Goal: Task Accomplishment & Management: Manage account settings

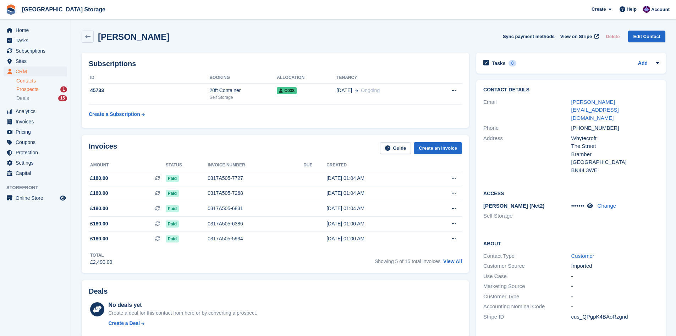
click at [53, 92] on div "Prospects 1" at bounding box center [41, 89] width 51 height 7
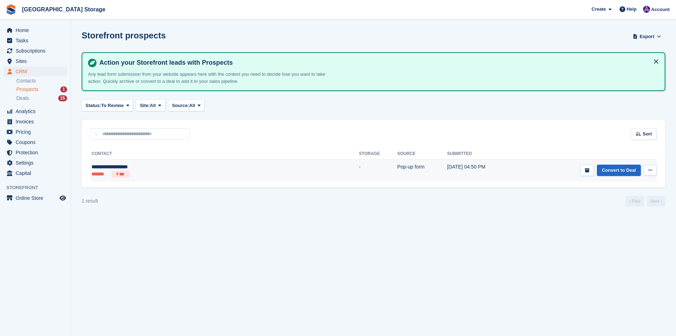
click at [654, 171] on button at bounding box center [650, 170] width 13 height 11
click at [636, 207] on p "Delete prospect" at bounding box center [623, 208] width 62 height 9
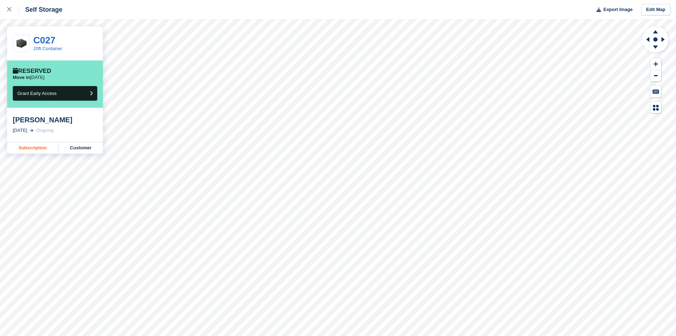
click at [49, 149] on link "Subscription" at bounding box center [32, 147] width 51 height 11
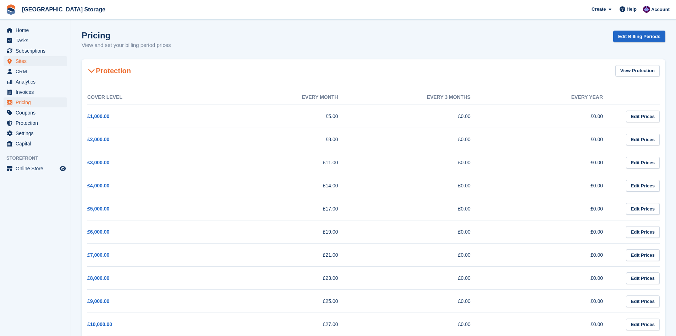
scroll to position [36, 0]
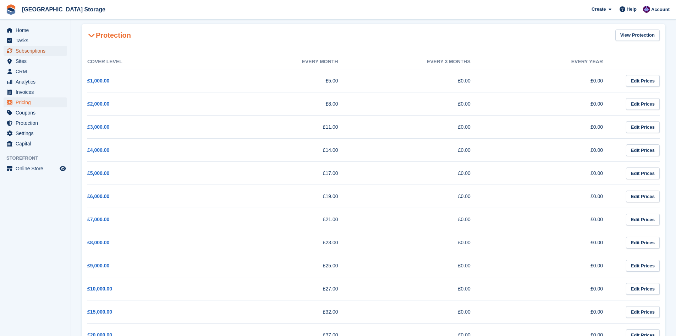
click at [27, 48] on span "Subscriptions" at bounding box center [37, 51] width 43 height 10
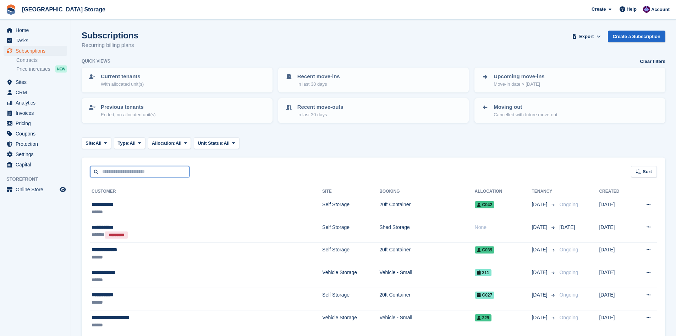
click at [125, 172] on input "text" at bounding box center [139, 172] width 99 height 12
type input "******"
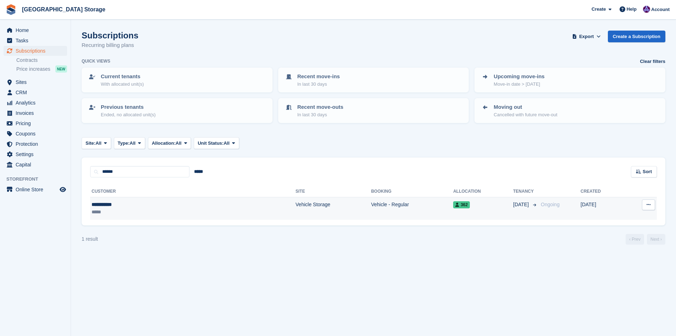
click at [144, 207] on div "**********" at bounding box center [138, 204] width 93 height 7
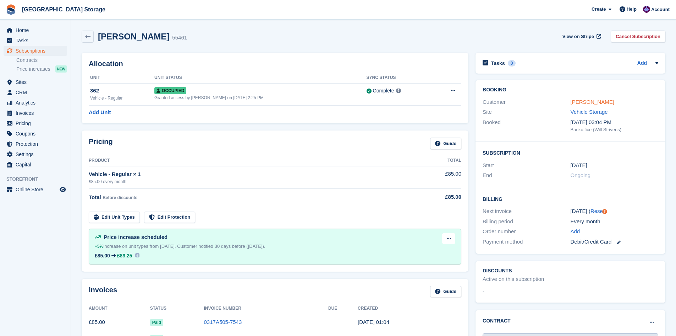
click at [600, 105] on link "Mike Dawson" at bounding box center [593, 102] width 44 height 6
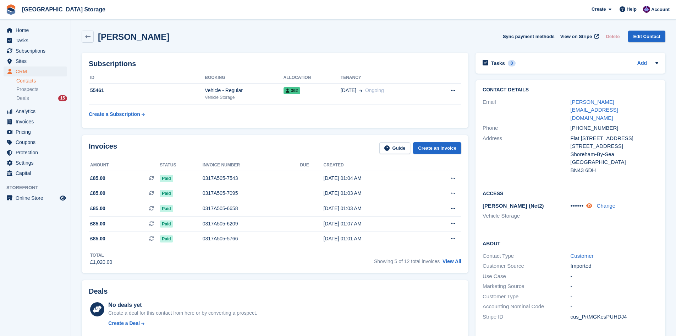
click at [590, 203] on icon at bounding box center [590, 205] width 6 height 5
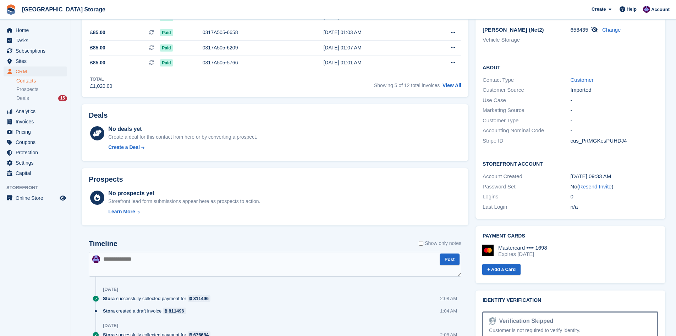
scroll to position [178, 0]
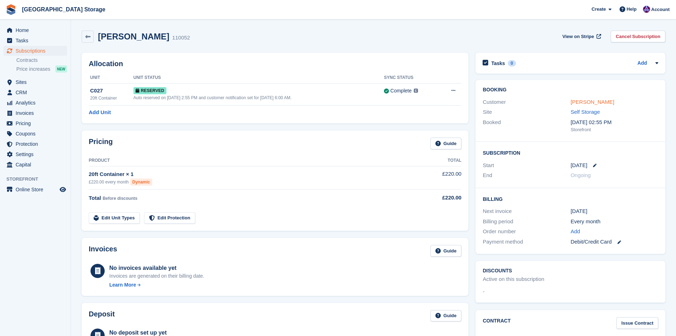
click at [592, 105] on link "[PERSON_NAME]" at bounding box center [593, 102] width 44 height 6
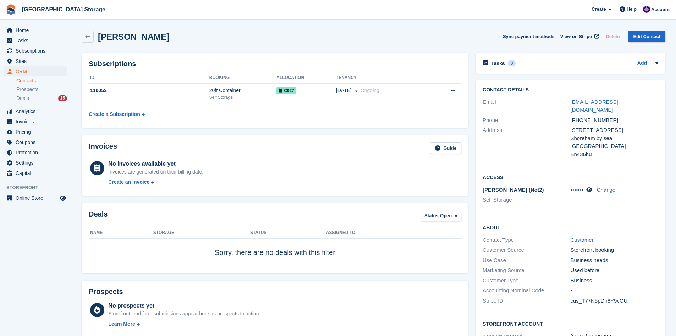
click at [590, 187] on icon at bounding box center [590, 189] width 6 height 5
